Goal: Register for event/course

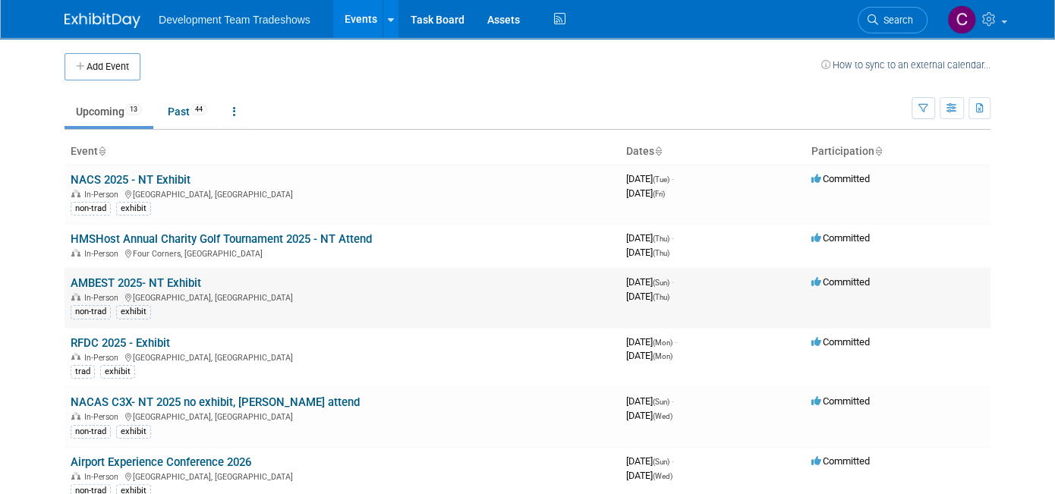
click at [159, 285] on link "AMBEST 2025- NT Exhibit" at bounding box center [136, 283] width 131 height 14
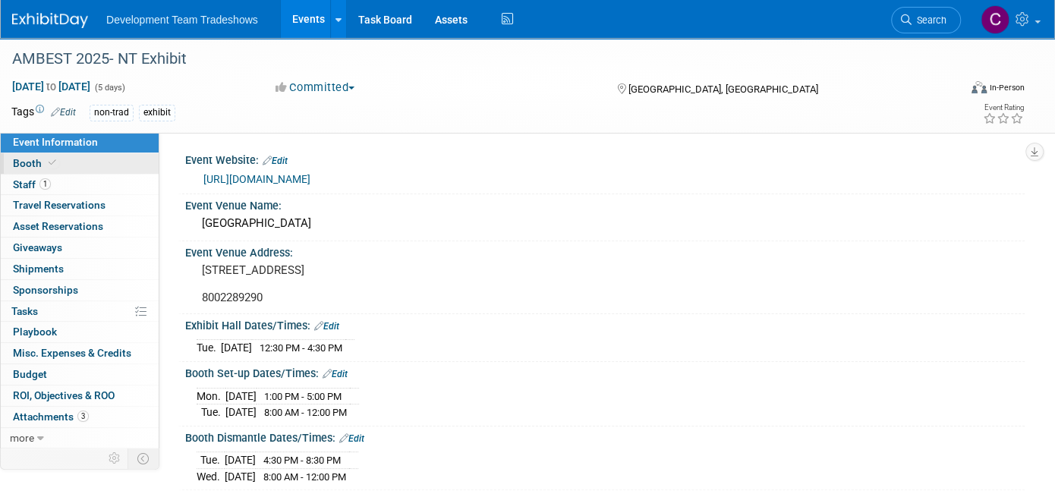
click at [66, 159] on link "Booth" at bounding box center [80, 163] width 158 height 20
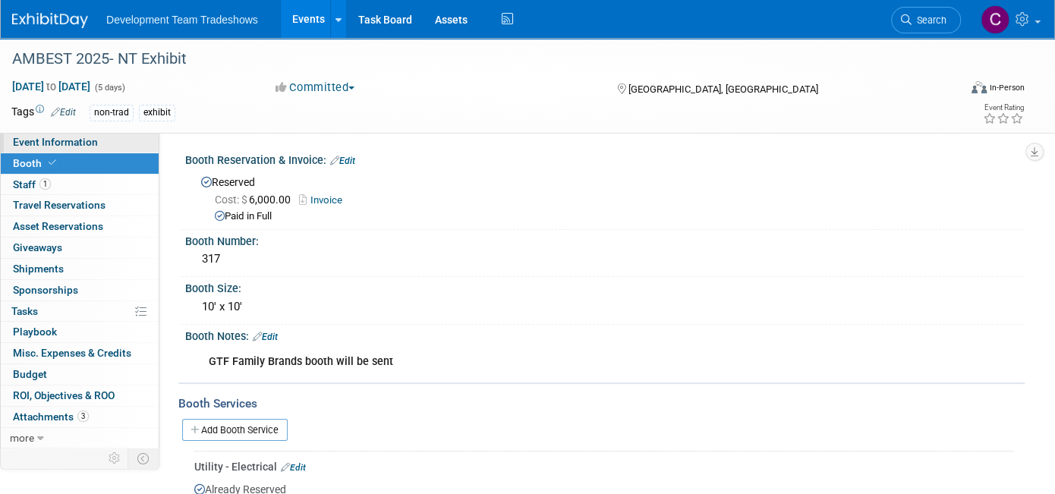
click at [36, 138] on span "Event Information" at bounding box center [55, 142] width 85 height 12
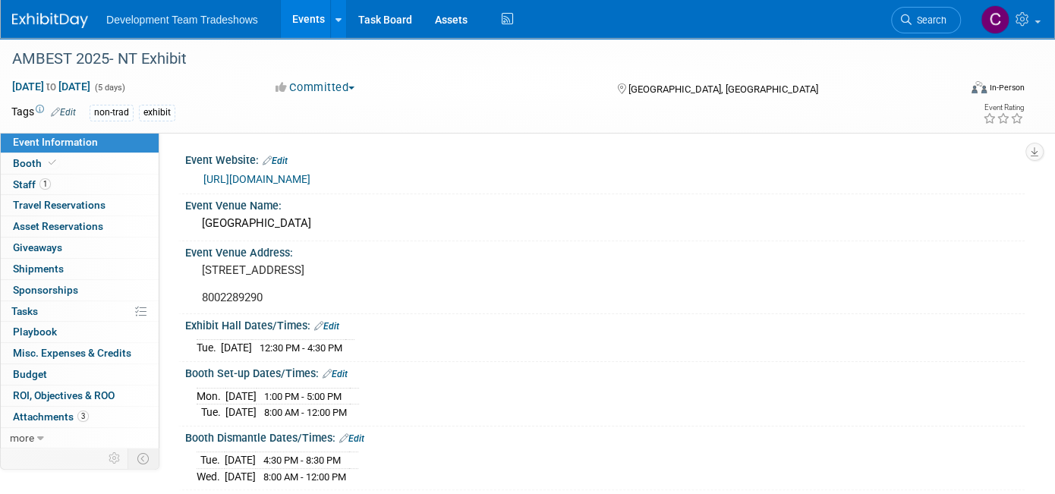
click at [310, 175] on link "[URL][DOMAIN_NAME]" at bounding box center [256, 179] width 107 height 12
